Goal: Find specific page/section: Find specific page/section

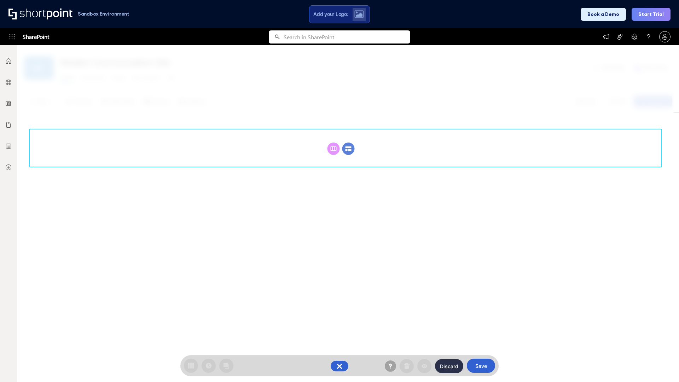
scroll to position [97, 0]
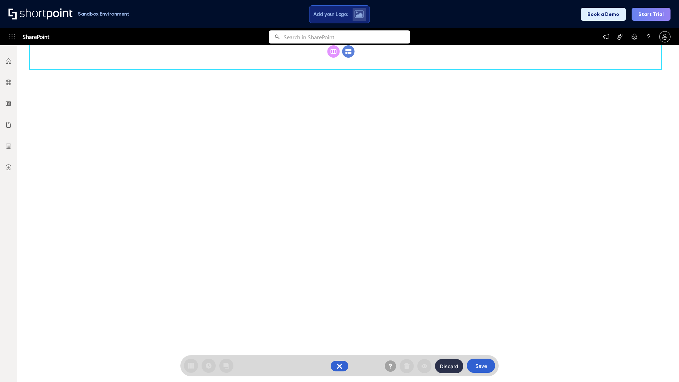
click at [348, 58] on circle at bounding box center [348, 51] width 12 height 12
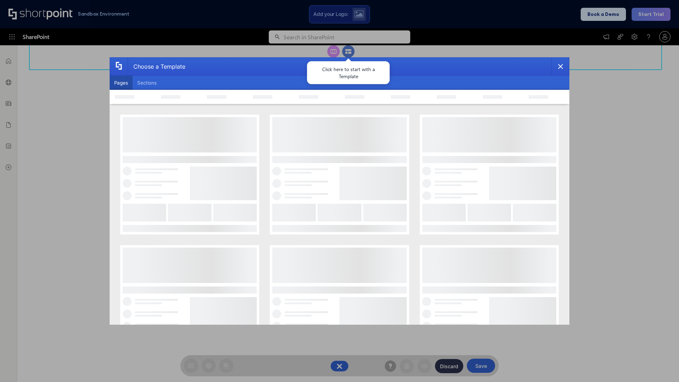
scroll to position [0, 0]
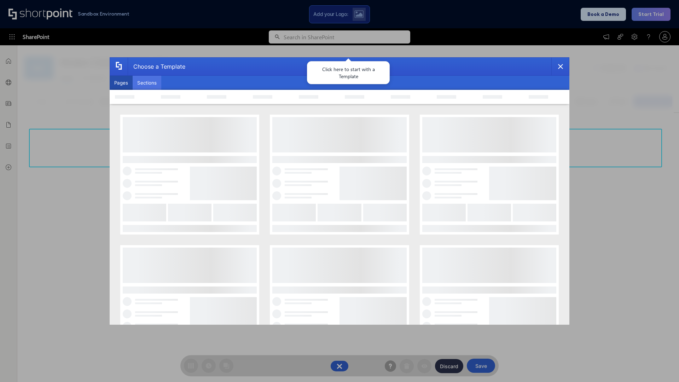
click at [147, 83] on button "Sections" at bounding box center [147, 83] width 29 height 14
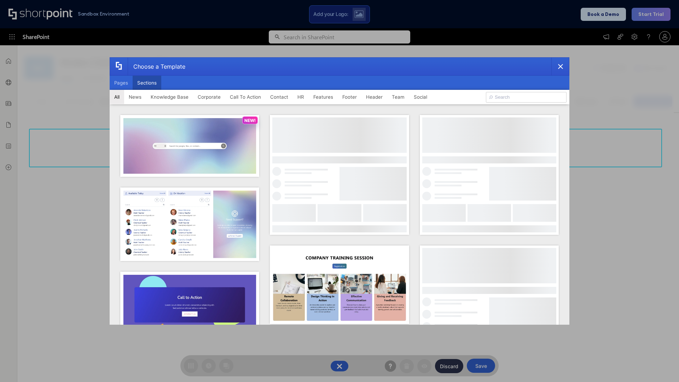
type input "HR"
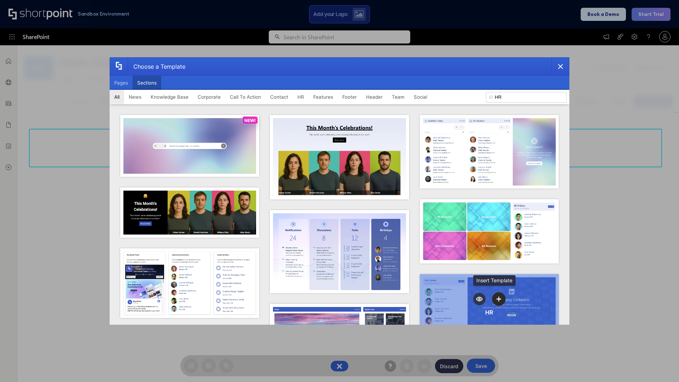
click at [496, 297] on icon "template selector" at bounding box center [498, 298] width 5 height 5
